Goal: Task Accomplishment & Management: Complete application form

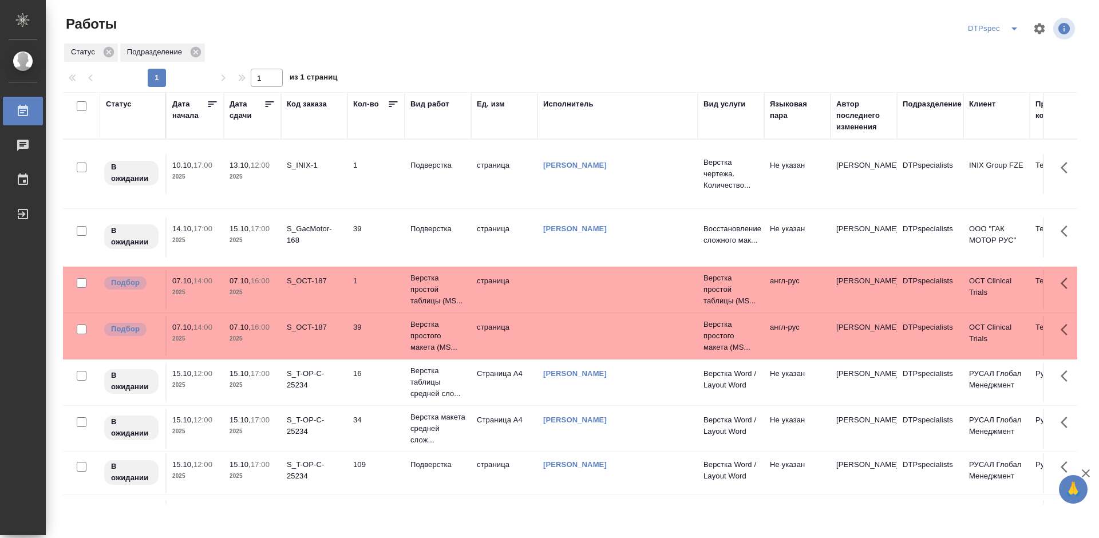
click at [267, 101] on icon at bounding box center [269, 103] width 11 height 11
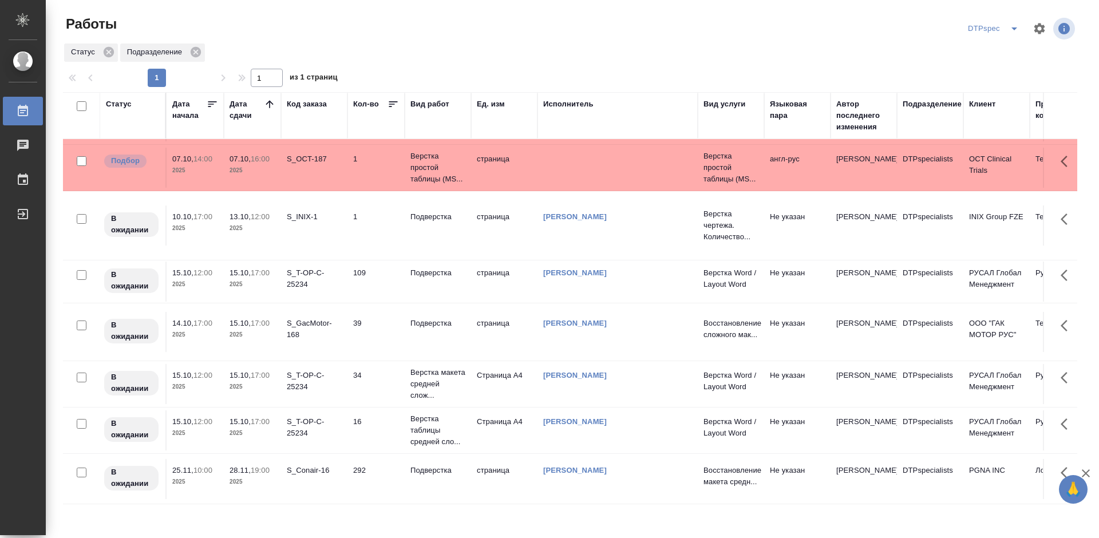
scroll to position [85, 0]
click at [424, 318] on p "Подверстка" at bounding box center [437, 323] width 55 height 11
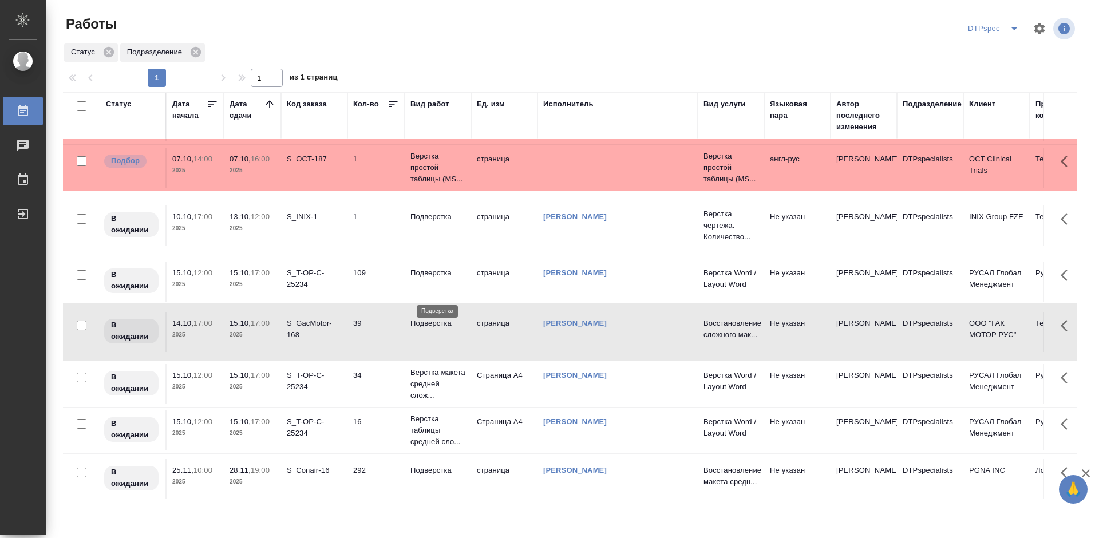
click at [424, 318] on p "Подверстка" at bounding box center [437, 323] width 55 height 11
click at [425, 262] on td "Подверстка" at bounding box center [438, 282] width 66 height 40
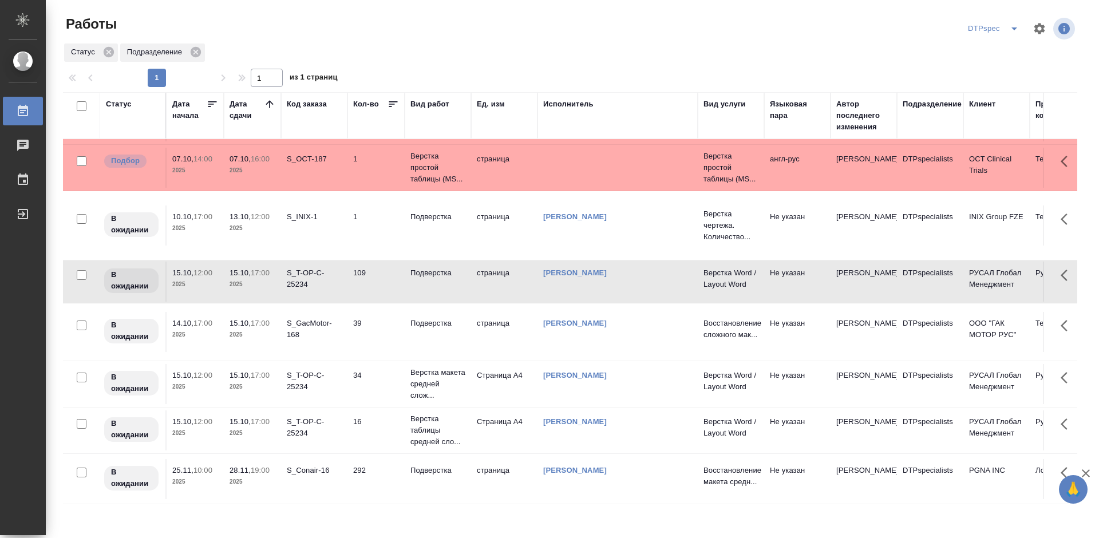
click at [425, 262] on td "Подверстка" at bounding box center [438, 282] width 66 height 40
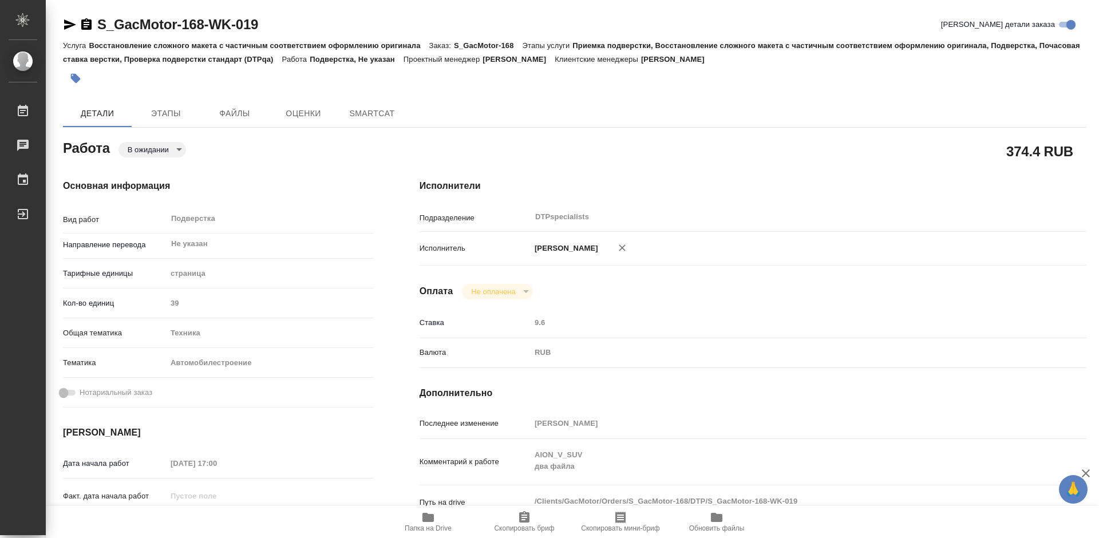
type textarea "x"
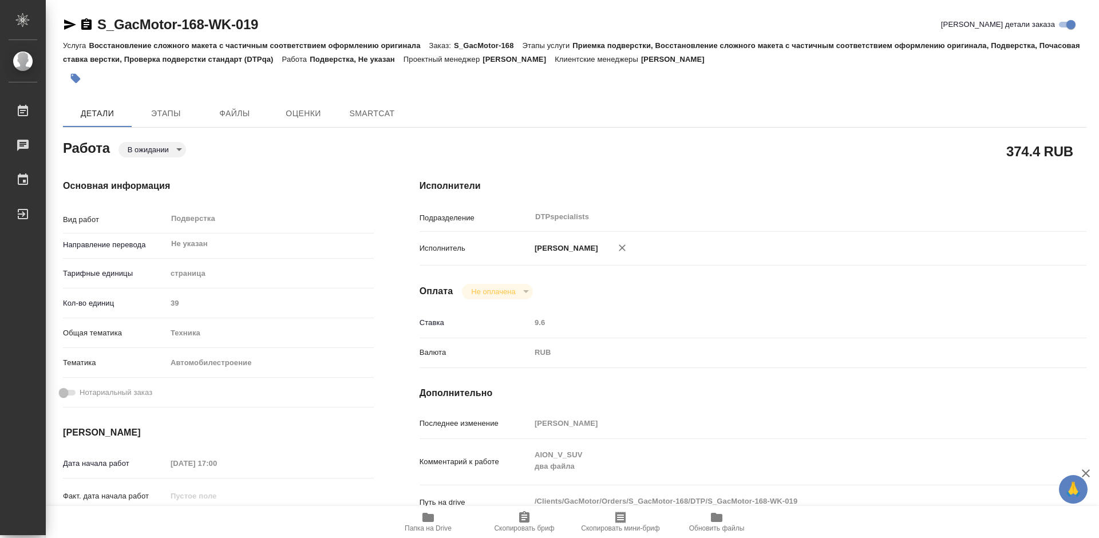
type textarea "x"
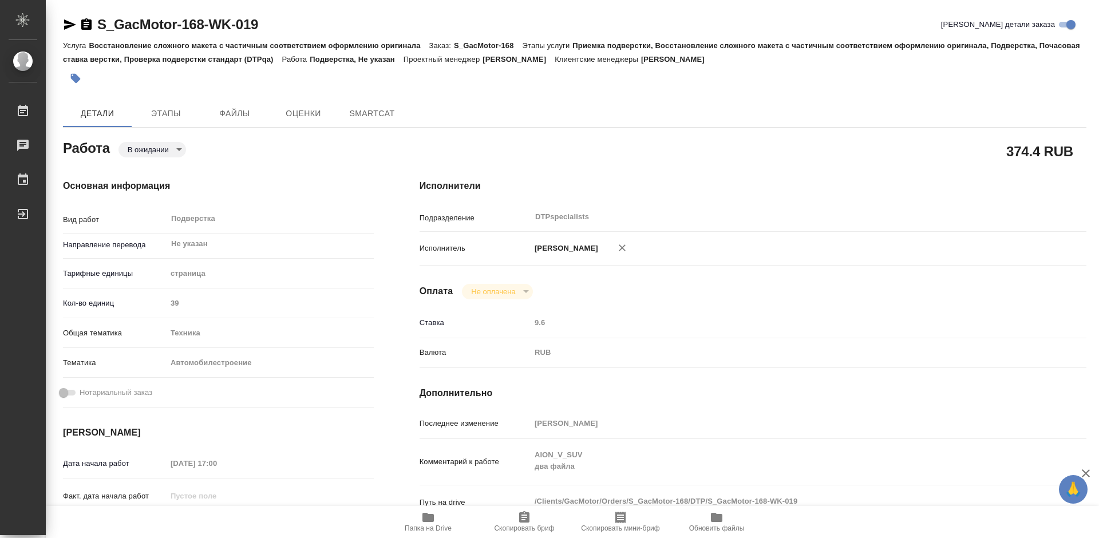
type textarea "x"
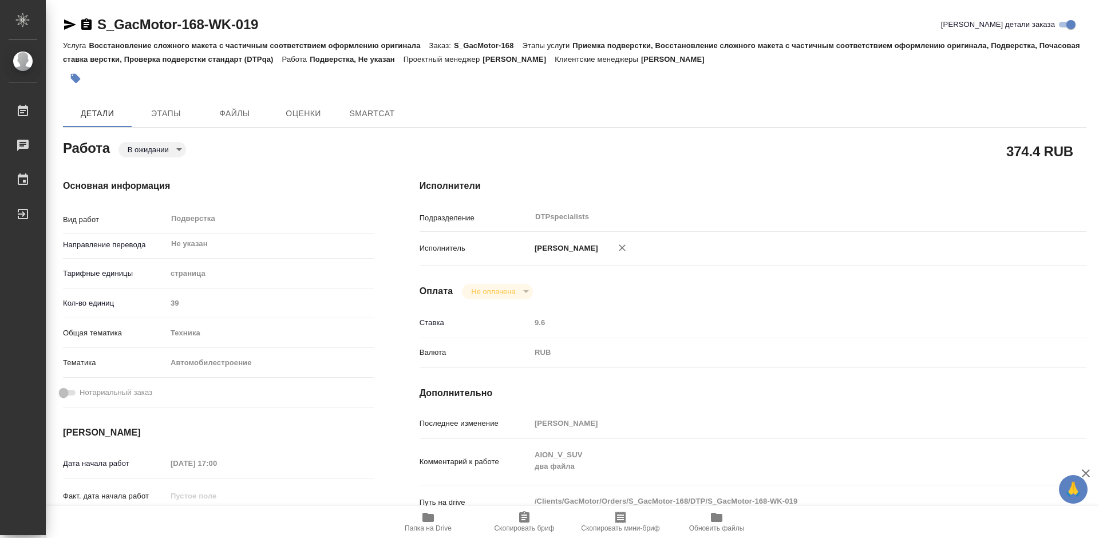
type textarea "x"
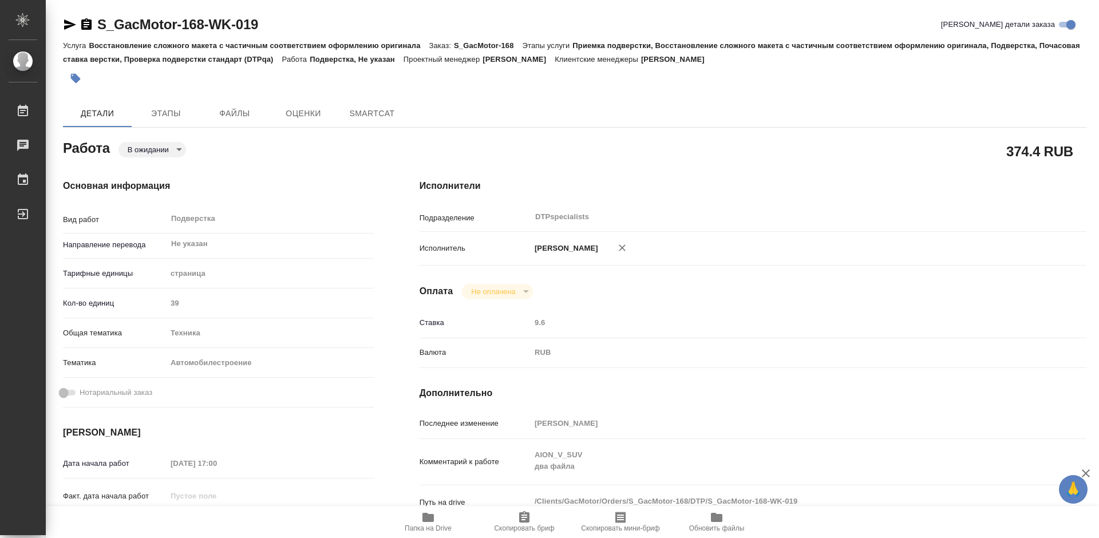
type textarea "x"
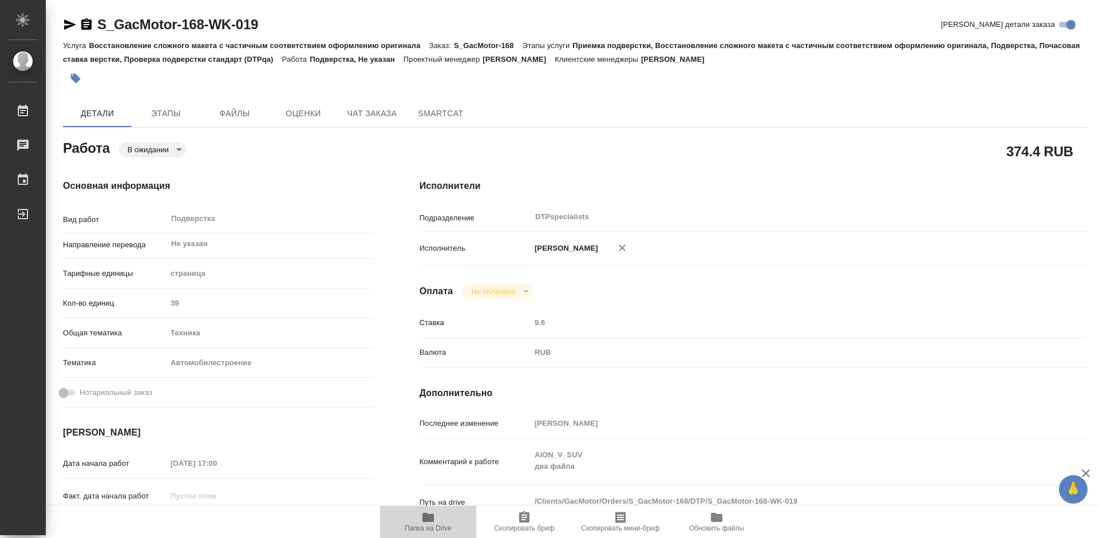
click at [426, 521] on icon "button" at bounding box center [427, 517] width 11 height 9
type textarea "x"
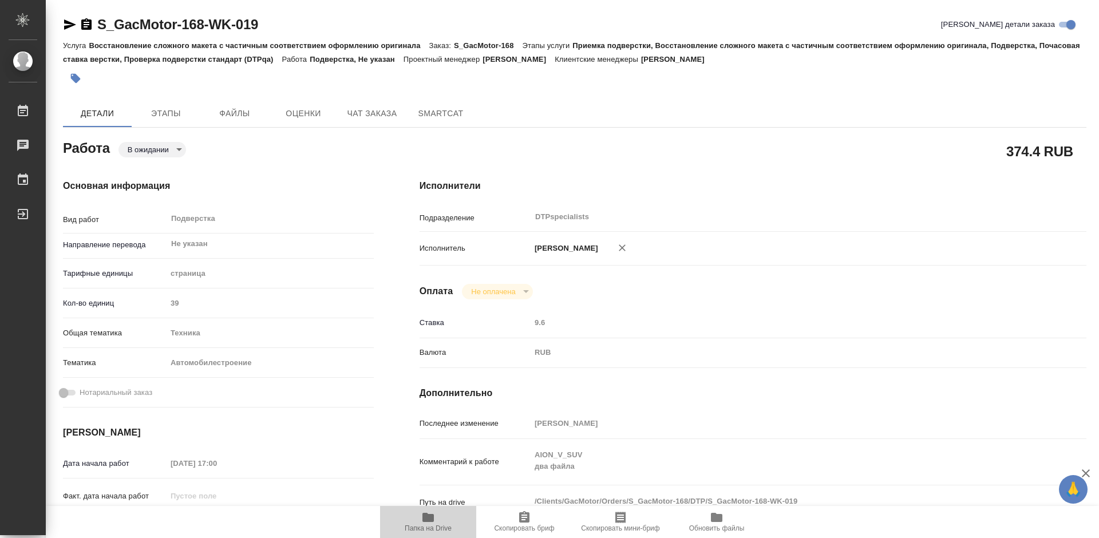
type textarea "x"
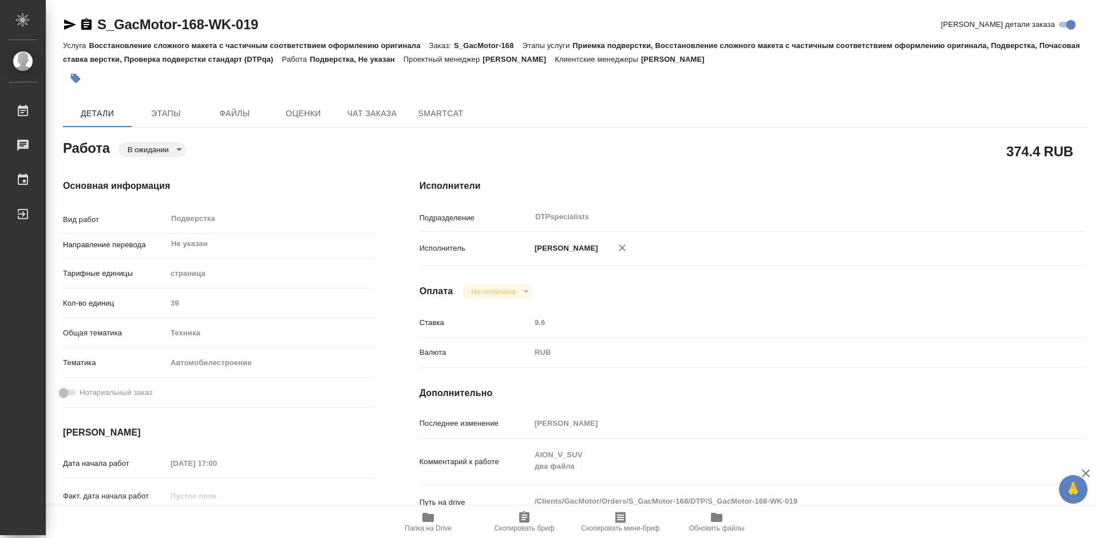
type textarea "x"
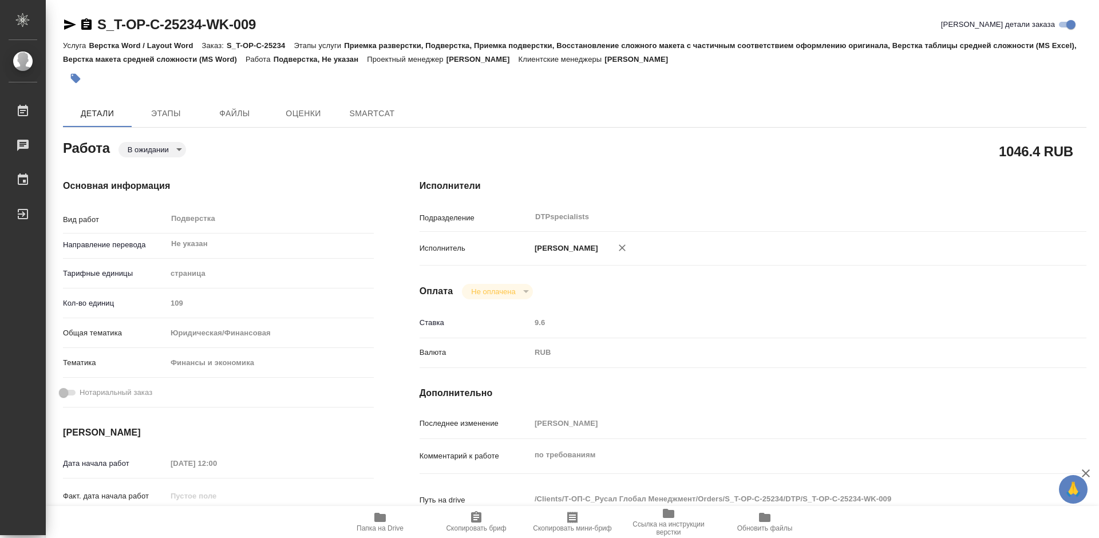
type textarea "x"
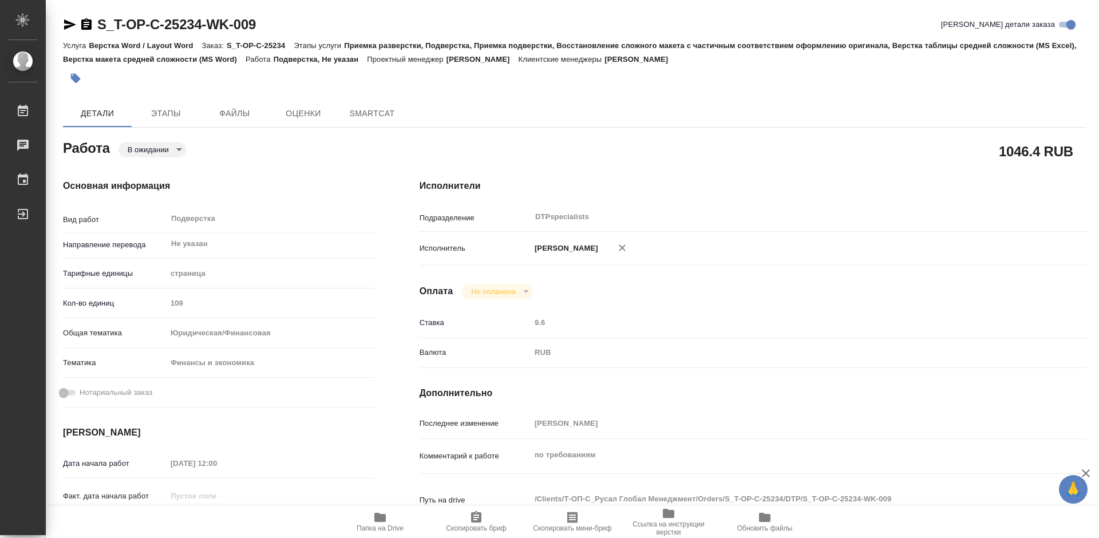
type textarea "x"
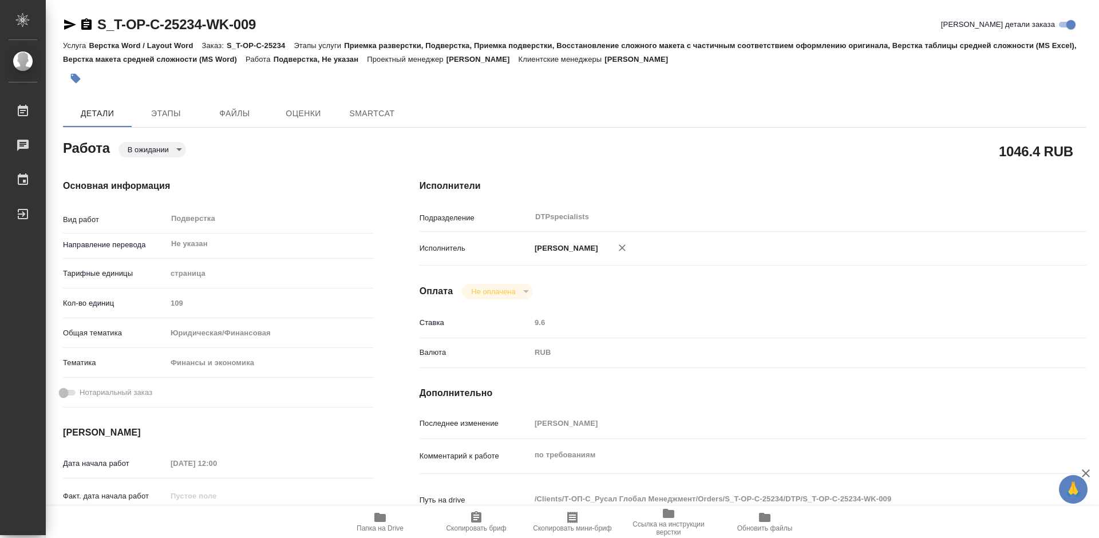
type textarea "x"
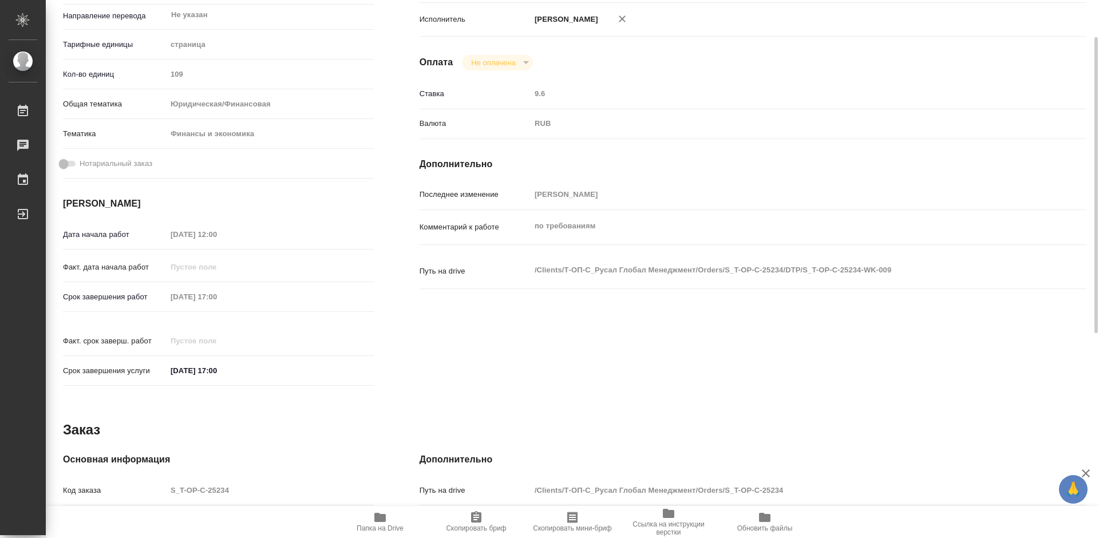
type textarea "x"
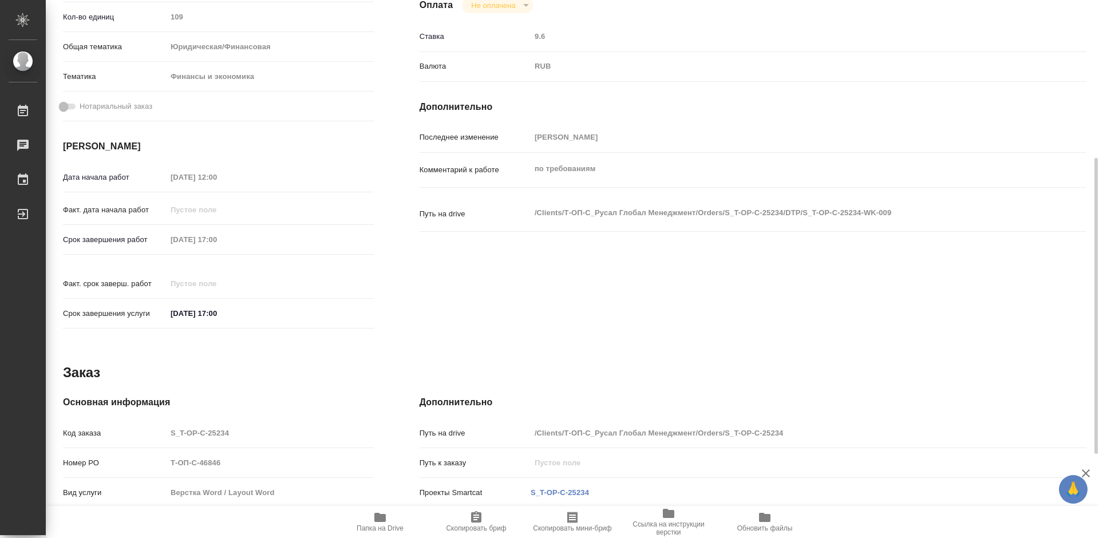
type textarea "x"
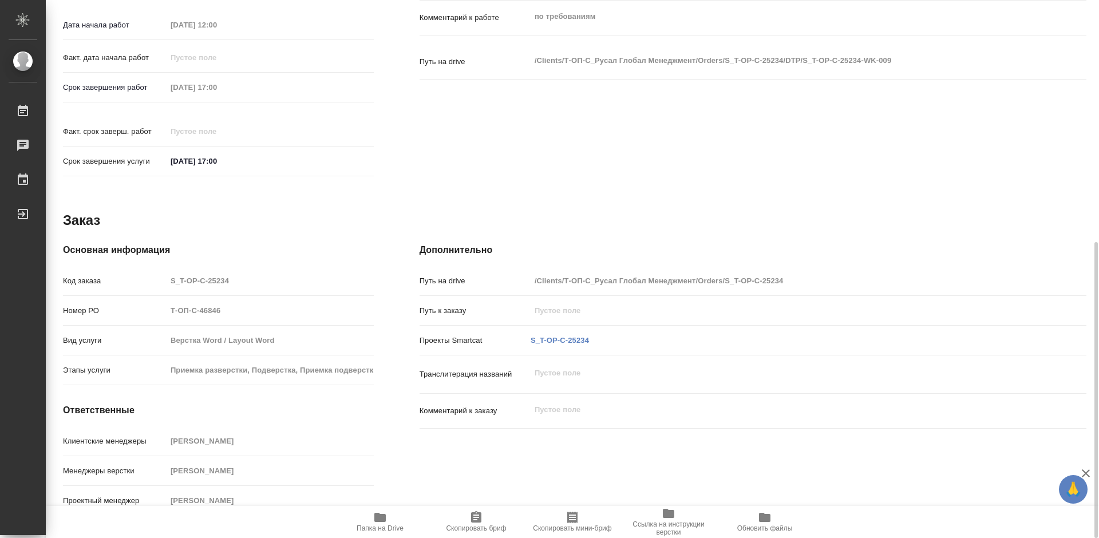
scroll to position [267, 0]
